Goal: Task Accomplishment & Management: Complete application form

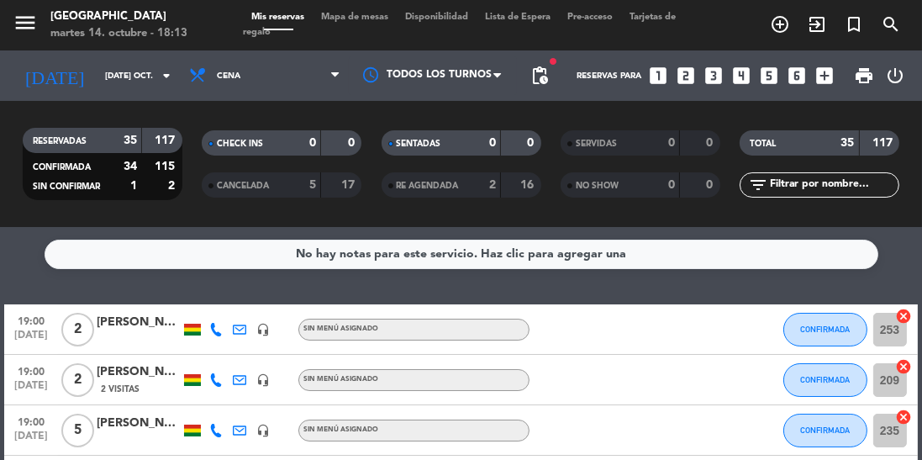
click at [865, 77] on span "print" at bounding box center [864, 76] width 20 height 20
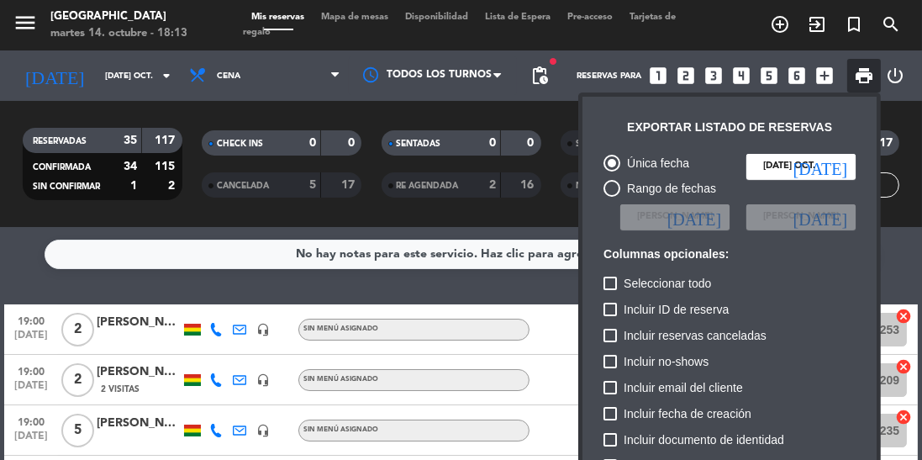
scroll to position [103, 0]
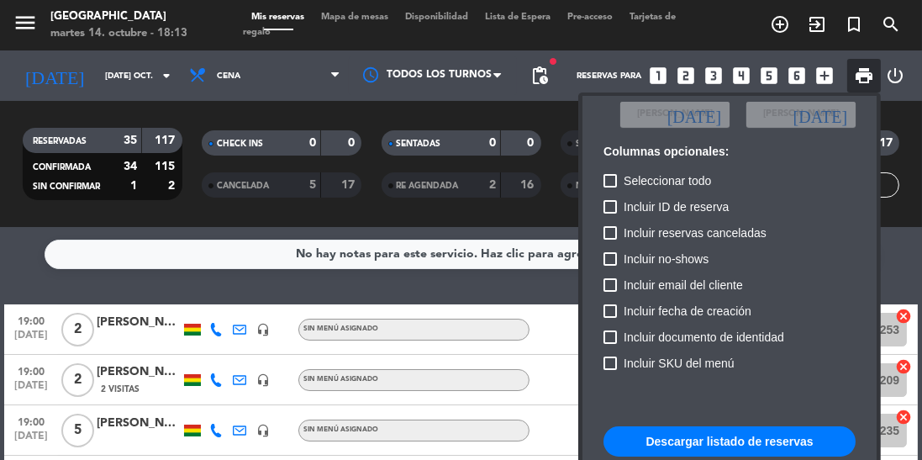
click at [707, 446] on button "Descargar listado de reservas" at bounding box center [730, 441] width 252 height 30
click at [153, 85] on div at bounding box center [461, 230] width 922 height 460
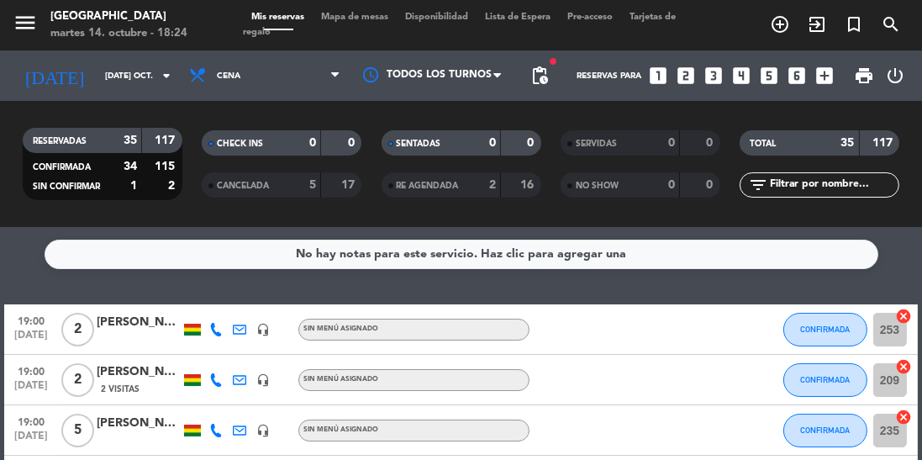
click at [158, 77] on icon "arrow_drop_down" at bounding box center [166, 76] width 20 height 20
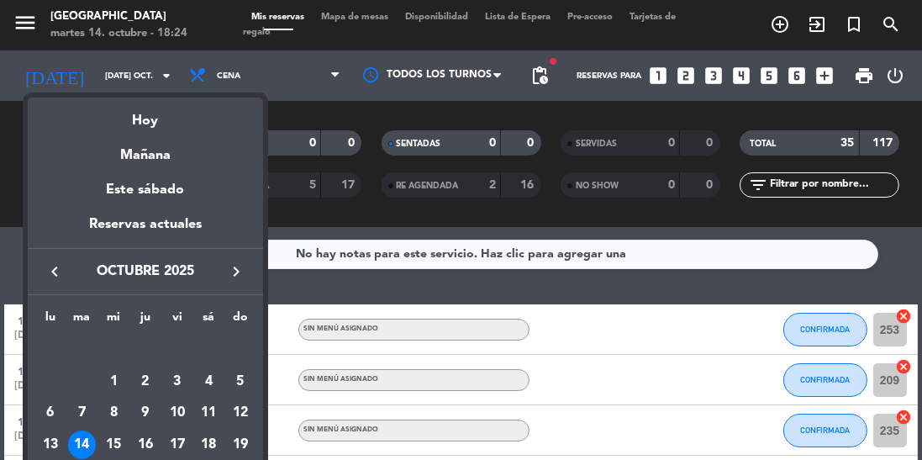
click at [121, 447] on div "15" at bounding box center [113, 444] width 29 height 29
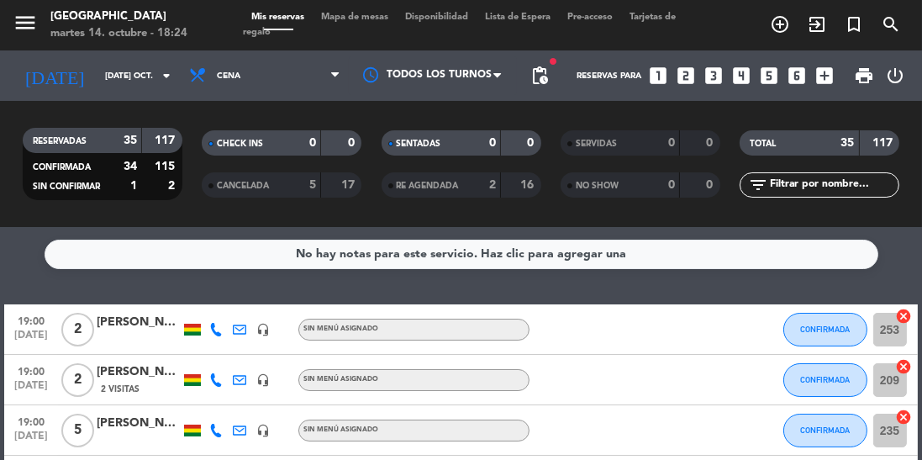
type input "mié. [DATE]"
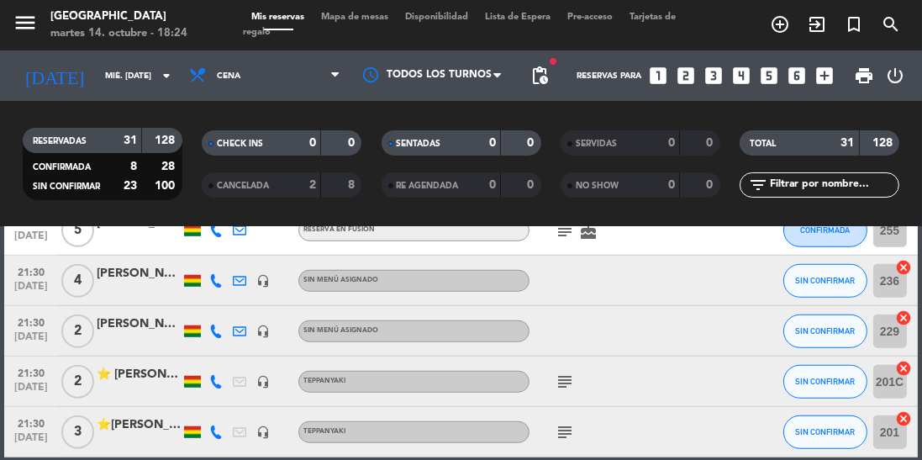
scroll to position [1433, 0]
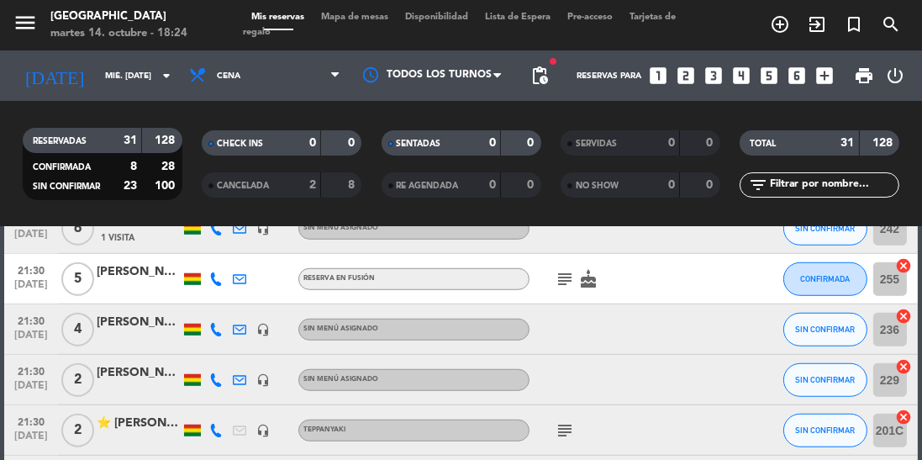
click at [679, 83] on icon "looks_two" at bounding box center [686, 76] width 22 height 22
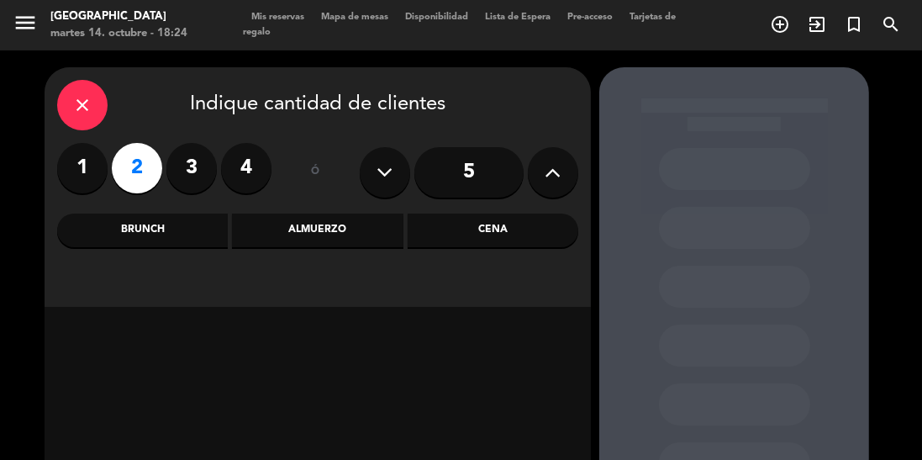
click at [509, 226] on div "Cena" at bounding box center [493, 231] width 171 height 34
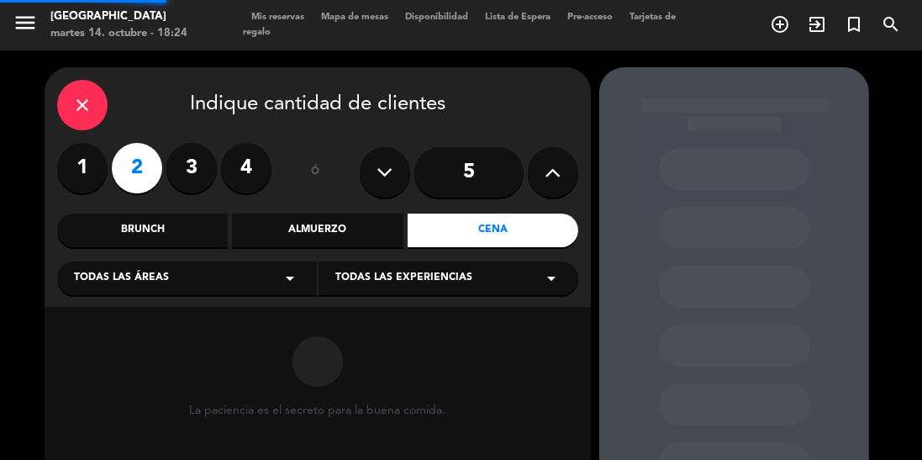
click at [496, 282] on div "Todas las experiencias arrow_drop_down" at bounding box center [449, 278] width 260 height 34
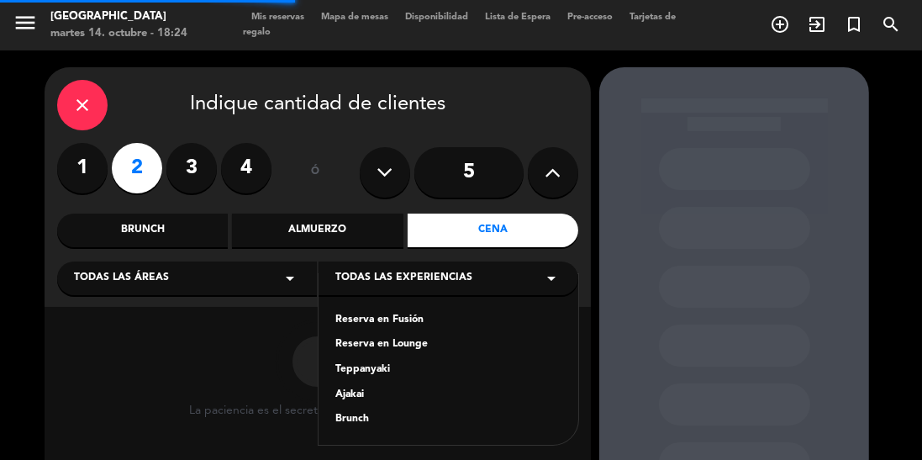
click at [429, 323] on div "Reserva en Fusión" at bounding box center [448, 320] width 226 height 17
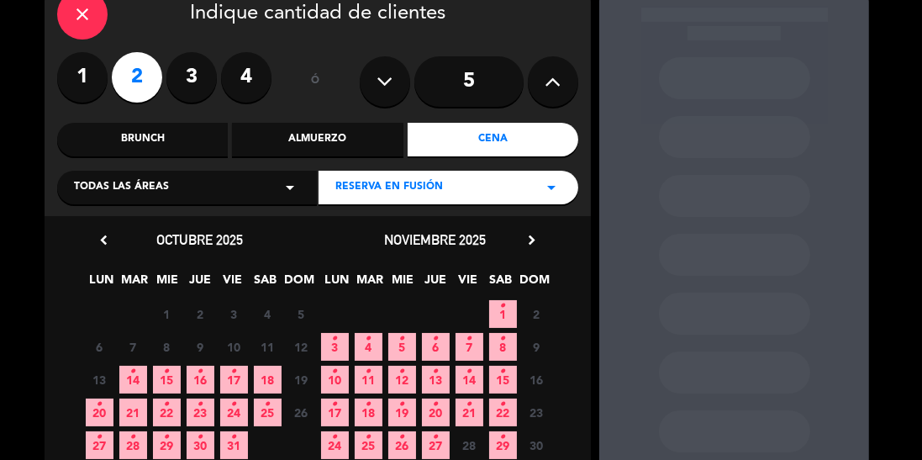
scroll to position [104, 0]
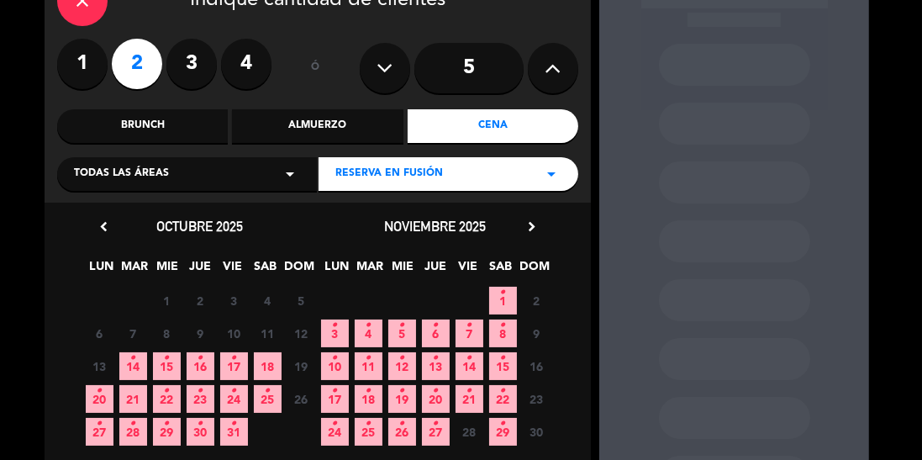
click at [168, 363] on icon "•" at bounding box center [167, 358] width 6 height 27
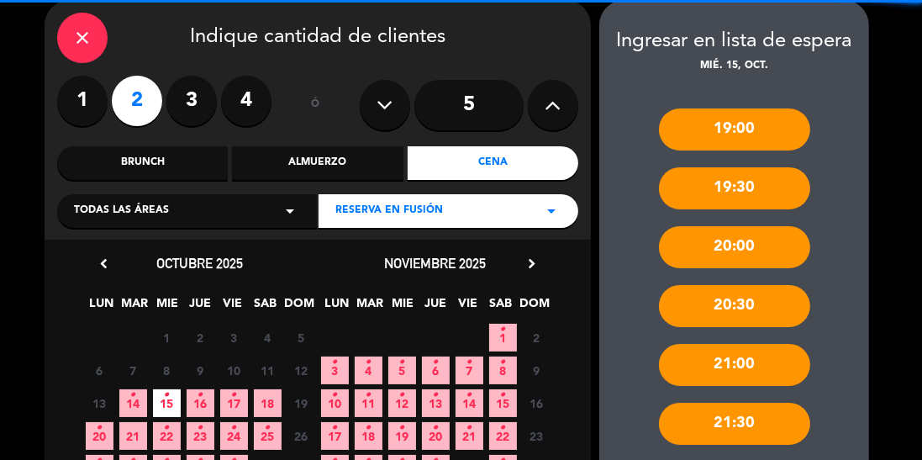
scroll to position [135, 0]
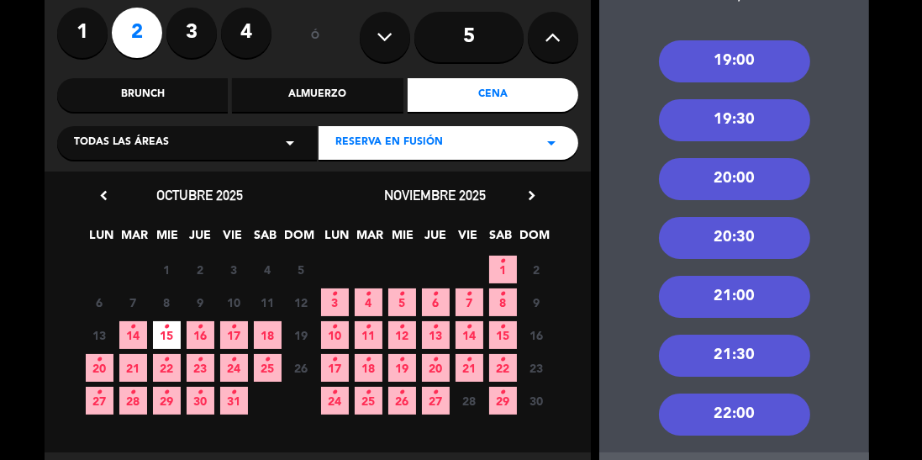
click at [736, 243] on div "20:30" at bounding box center [734, 238] width 151 height 42
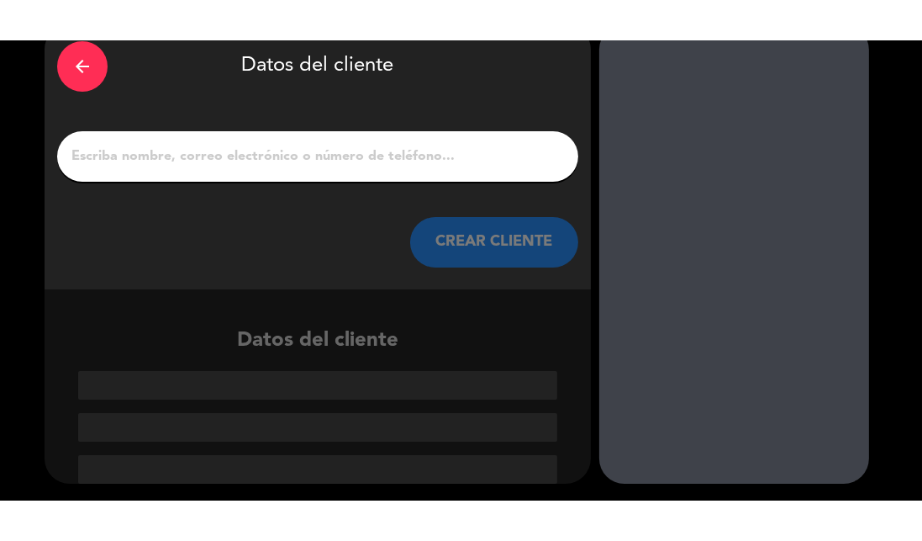
scroll to position [2, 0]
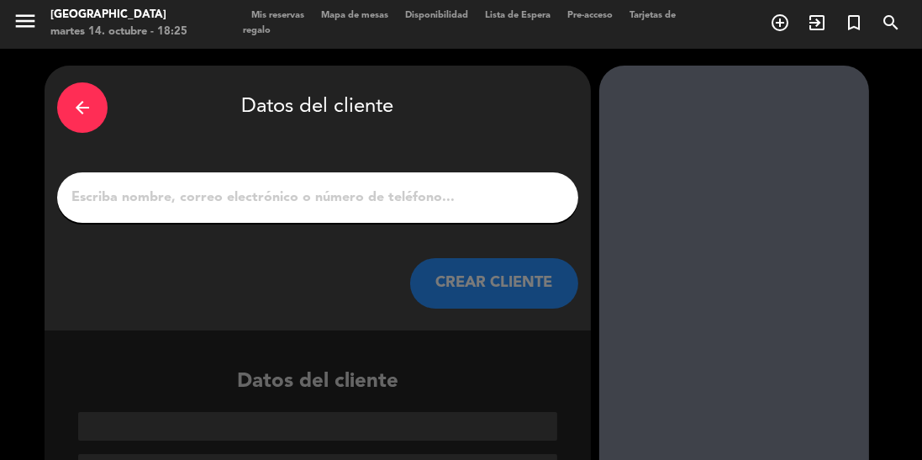
click at [77, 193] on input "1" at bounding box center [318, 198] width 496 height 24
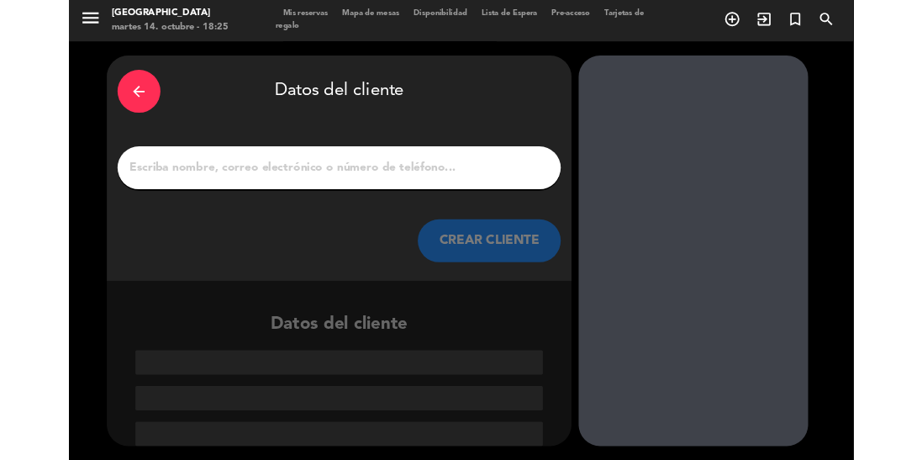
scroll to position [0, 0]
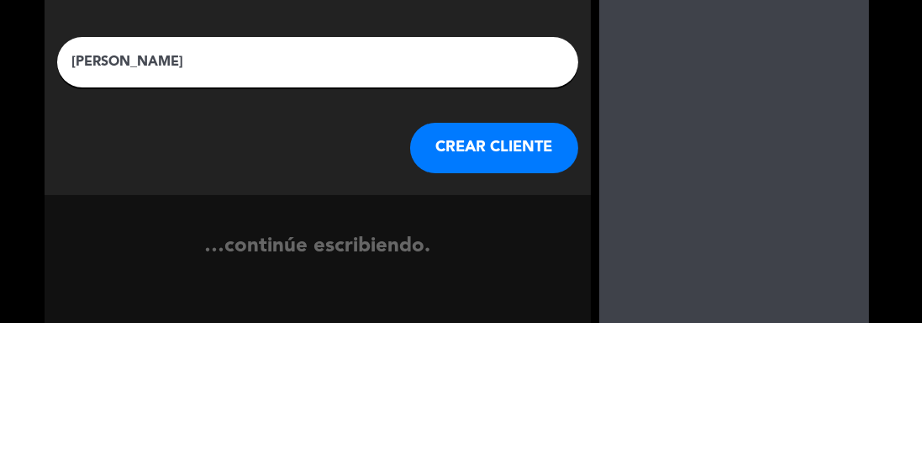
type input "[PERSON_NAME]"
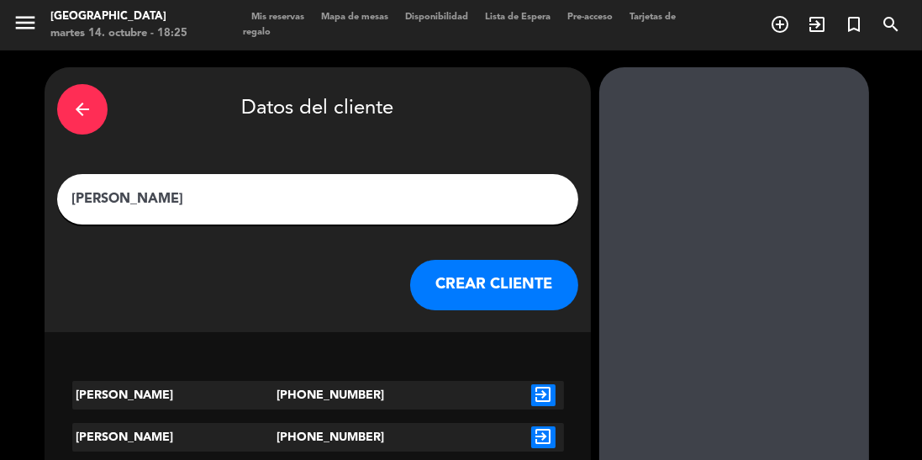
scroll to position [81, 0]
click at [499, 260] on button "CREAR CLIENTE" at bounding box center [494, 285] width 168 height 50
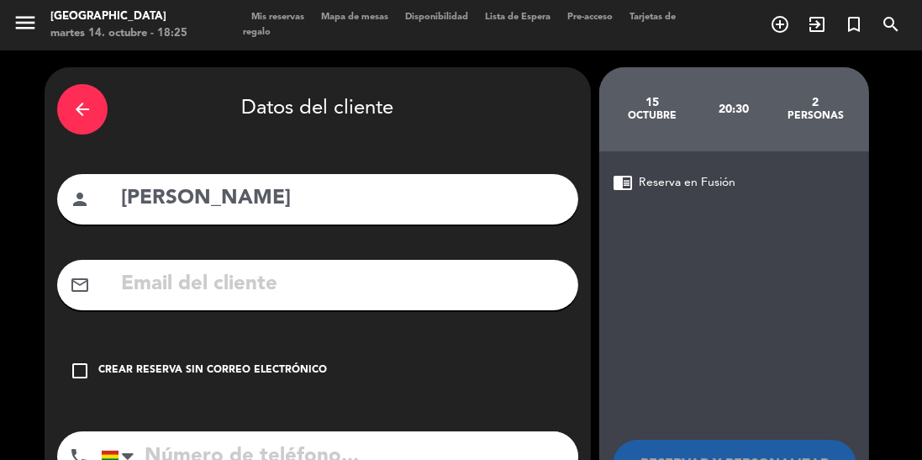
click at [250, 431] on input "tel" at bounding box center [340, 456] width 478 height 50
type input "78020099"
click at [87, 361] on icon "check_box_outline_blank" at bounding box center [80, 371] width 20 height 20
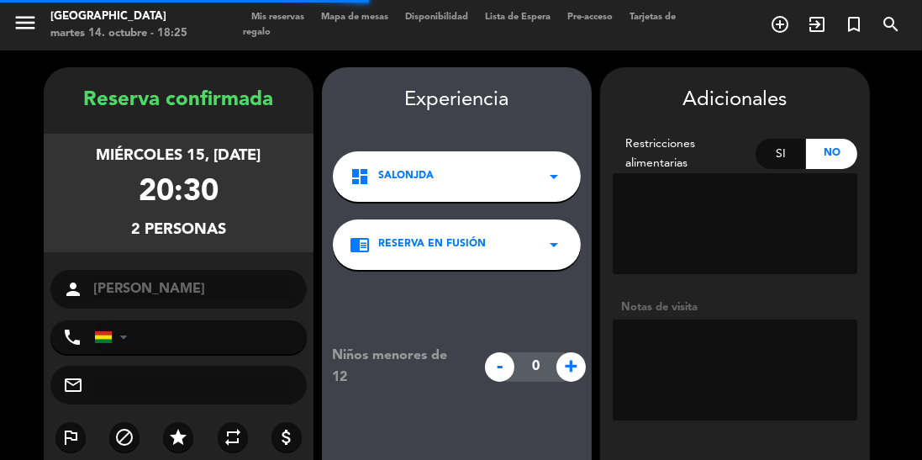
type input "[PHONE_NUMBER]"
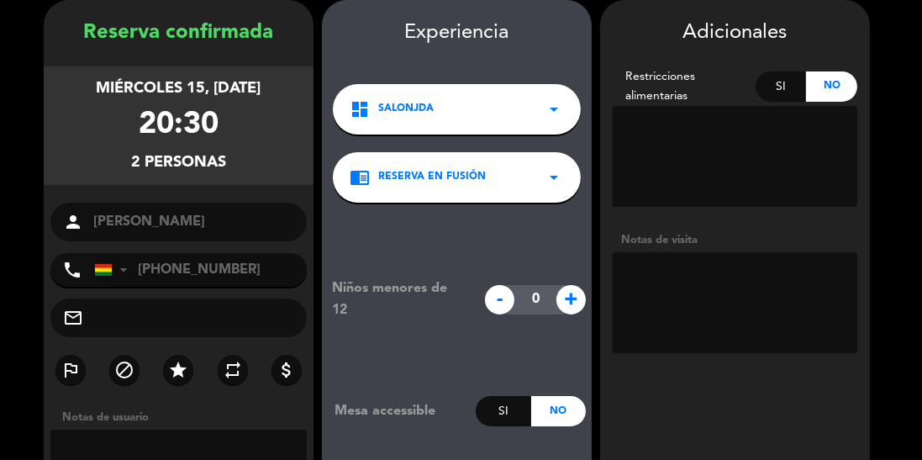
click at [106, 310] on input "text" at bounding box center [193, 318] width 203 height 24
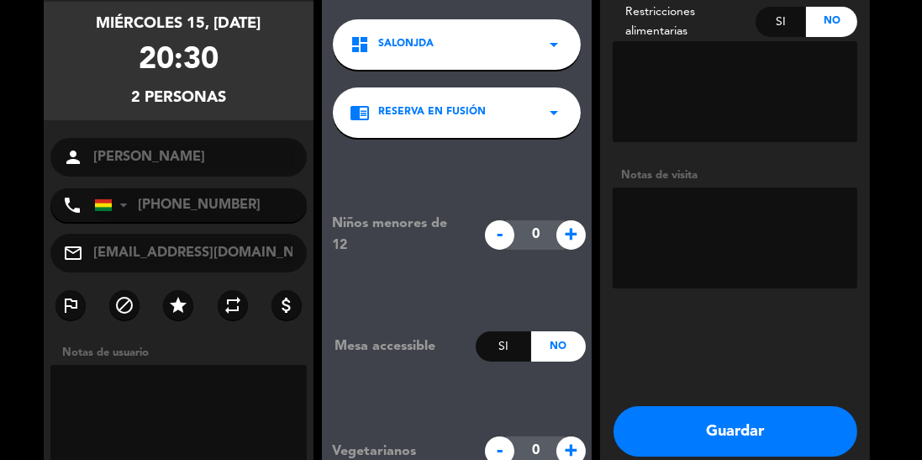
type input "[EMAIL_ADDRESS][DOMAIN_NAME]"
click at [709, 233] on textarea at bounding box center [735, 237] width 245 height 101
click at [713, 200] on textarea at bounding box center [735, 237] width 245 height 101
click at [717, 406] on button "Guardar" at bounding box center [736, 431] width 244 height 50
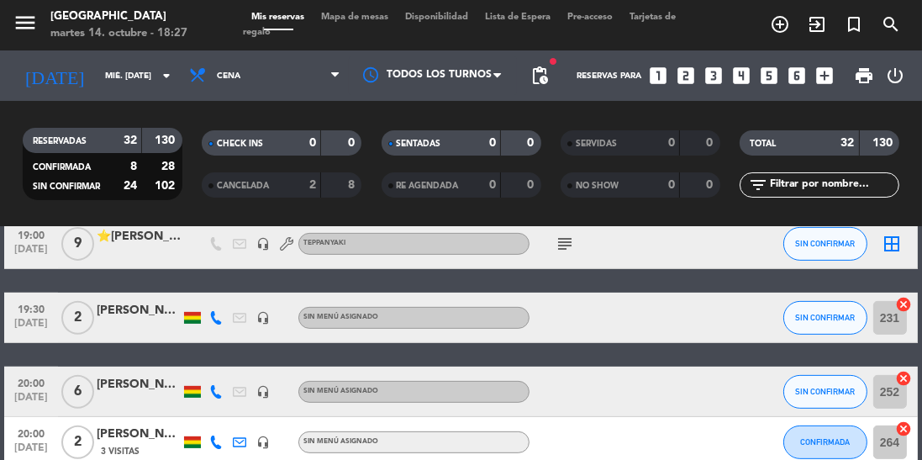
scroll to position [746, 0]
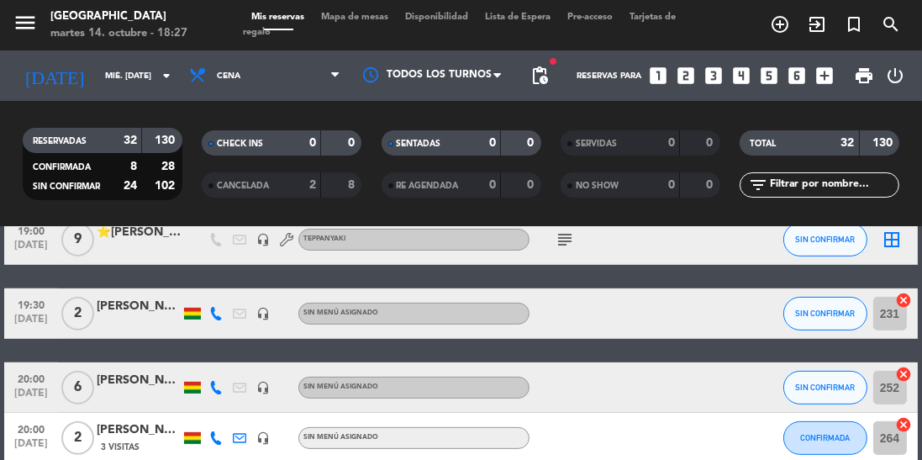
click at [687, 362] on div at bounding box center [693, 387] width 45 height 50
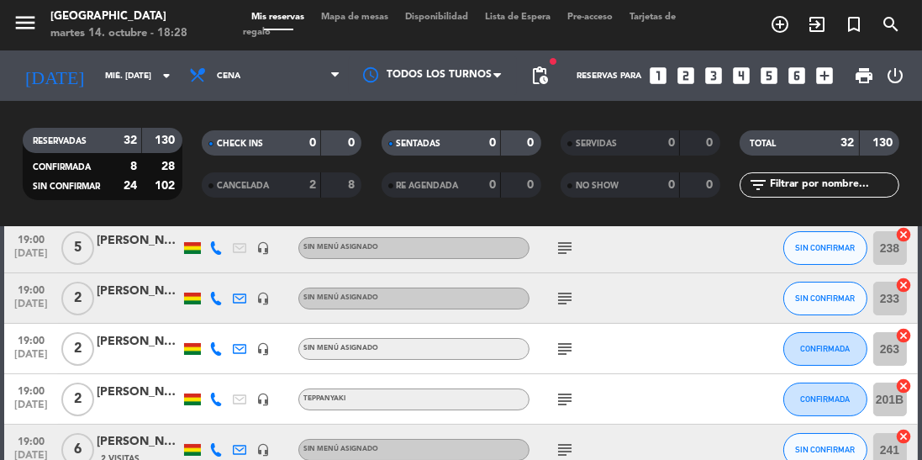
scroll to position [81, 0]
click at [573, 249] on icon "subject" at bounding box center [565, 249] width 20 height 20
click at [570, 298] on icon "subject" at bounding box center [565, 299] width 20 height 20
click at [131, 88] on input "mié. [DATE]" at bounding box center [159, 76] width 124 height 26
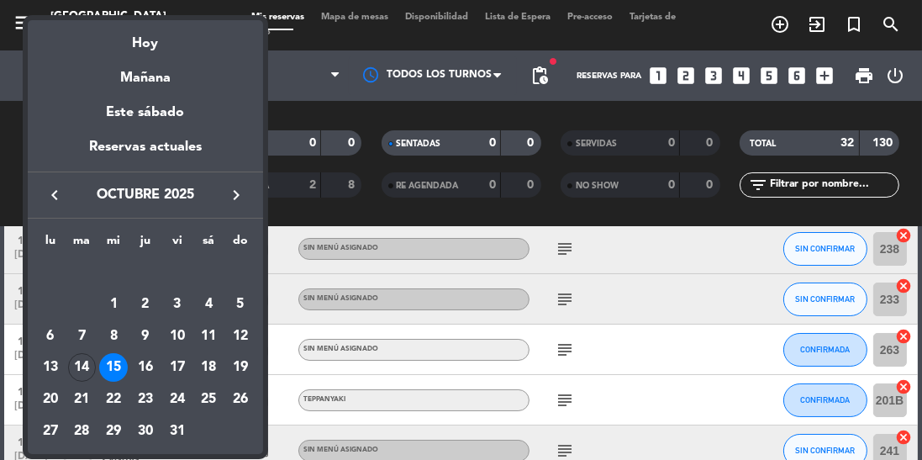
click at [83, 369] on div "14" at bounding box center [82, 367] width 29 height 29
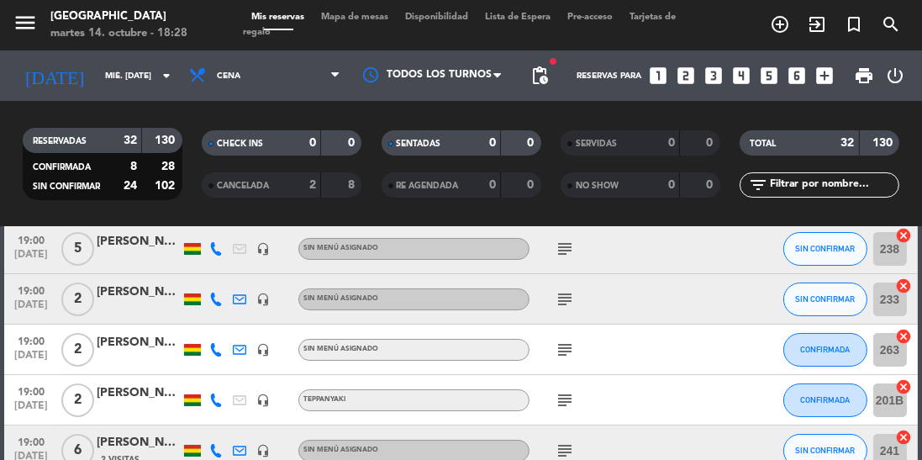
type input "[DATE] oct."
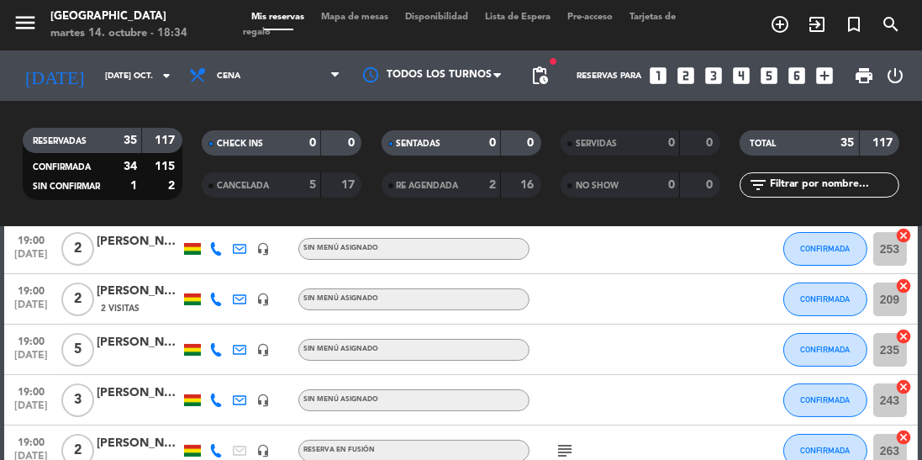
click at [13, 13] on icon "menu" at bounding box center [25, 22] width 25 height 25
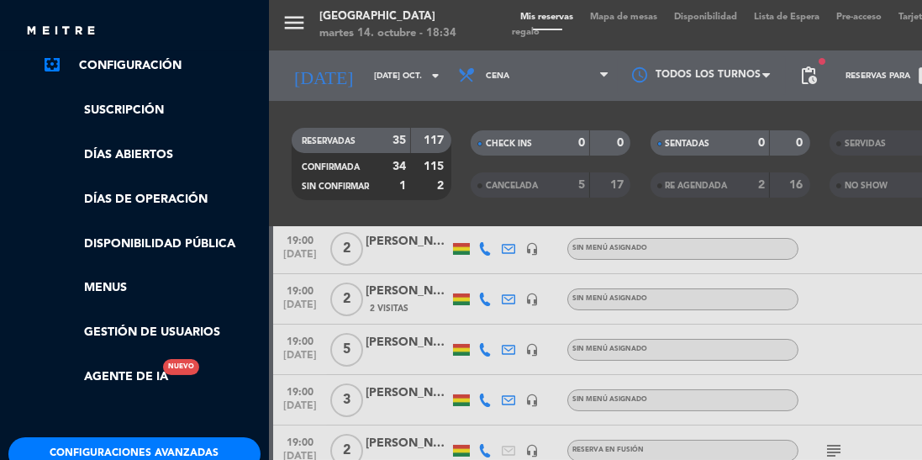
scroll to position [0, 0]
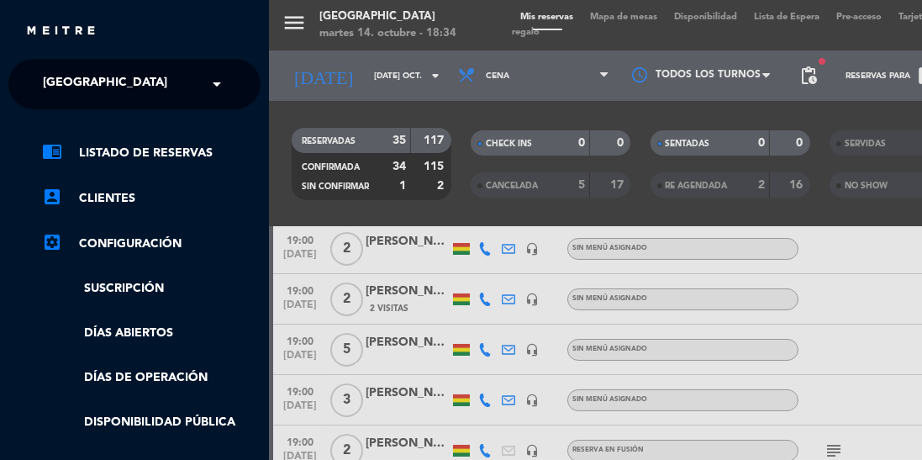
click at [207, 82] on span at bounding box center [221, 83] width 29 height 35
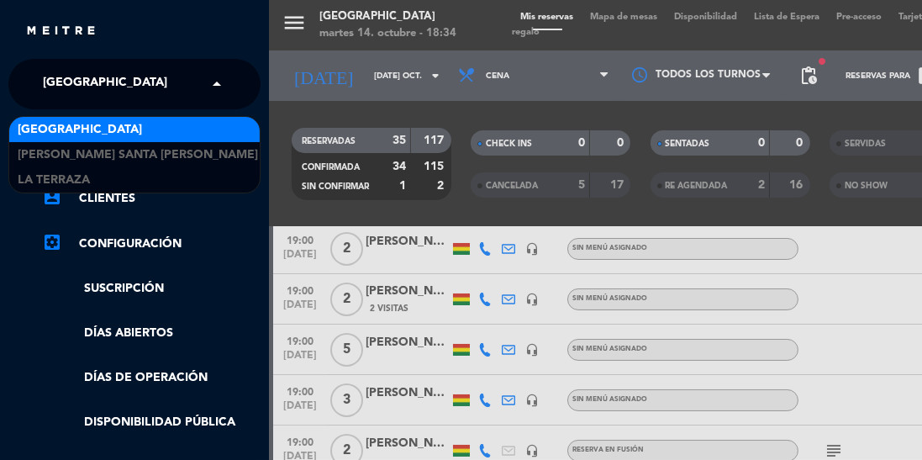
click at [636, 209] on div "menu Jardín de Asia martes 14. octubre - 18:34 Mis reservas Mapa de mesas Dispo…" at bounding box center [730, 230] width 922 height 460
